Goal: Find specific page/section: Find specific page/section

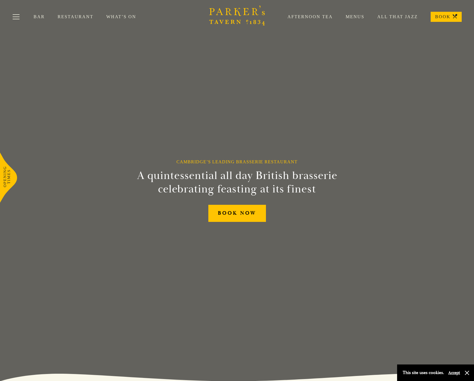
click at [361, 16] on link "Menus" at bounding box center [349, 17] width 32 height 6
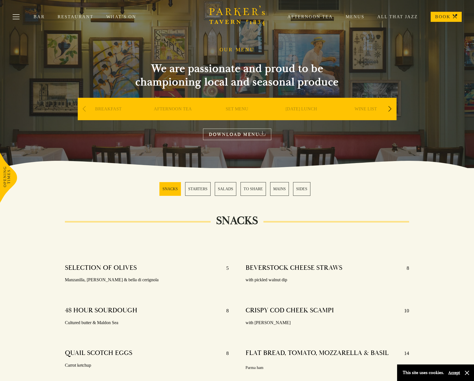
click at [275, 190] on link "MAINS" at bounding box center [279, 189] width 19 height 14
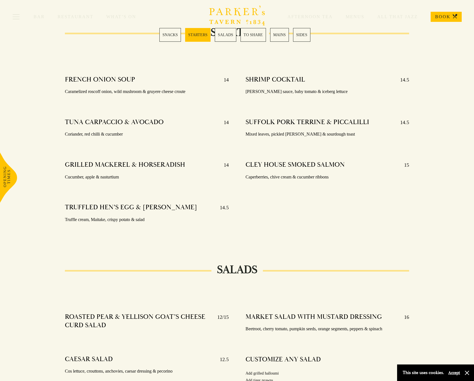
scroll to position [362, 0]
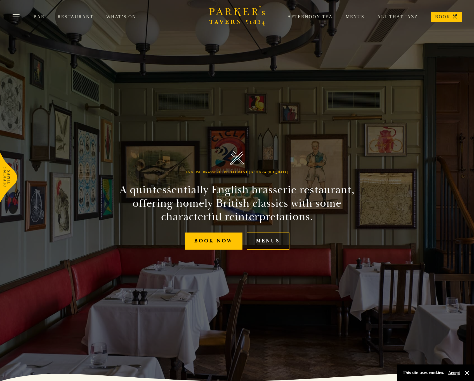
click at [266, 244] on link "Menus" at bounding box center [268, 240] width 43 height 17
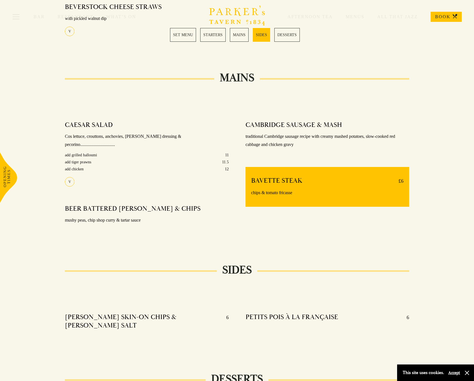
scroll to position [392, 0]
